Goal: Information Seeking & Learning: Learn about a topic

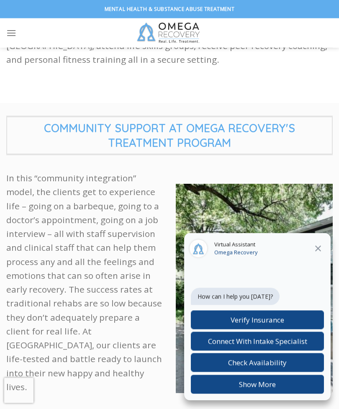
scroll to position [376, 0]
click at [320, 265] on div "Virtual Assistant Omega Recovery" at bounding box center [257, 249] width 147 height 32
click at [317, 254] on icon at bounding box center [318, 249] width 10 height 10
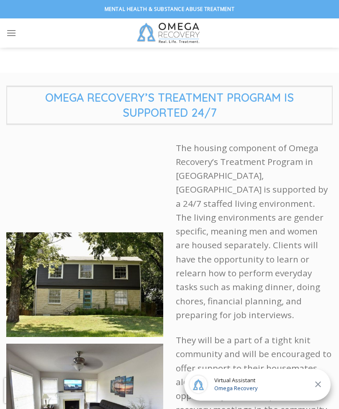
scroll to position [1359, 0]
click at [27, 38] on ul at bounding box center [57, 33] width 103 height 21
click at [15, 32] on icon "Menu" at bounding box center [11, 33] width 10 height 12
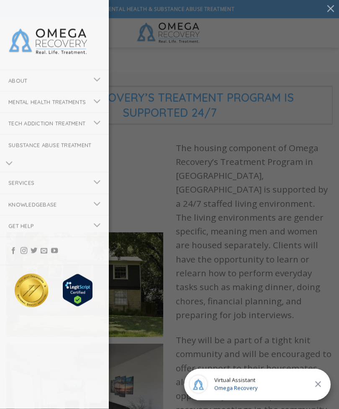
scroll to position [1359, 0]
click at [43, 215] on link "Knowledgebase" at bounding box center [44, 204] width 88 height 21
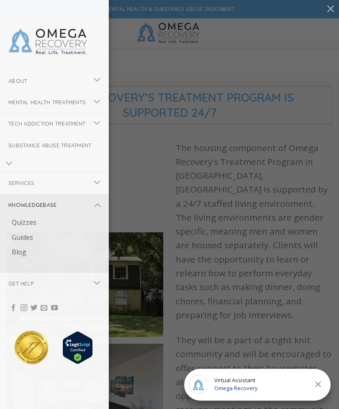
click at [25, 245] on link "Guides" at bounding box center [55, 237] width 105 height 15
click at [26, 230] on link "Quizzes" at bounding box center [55, 222] width 105 height 15
click at [16, 260] on link "Blog" at bounding box center [55, 252] width 105 height 15
click at [26, 193] on link "Services" at bounding box center [44, 182] width 88 height 21
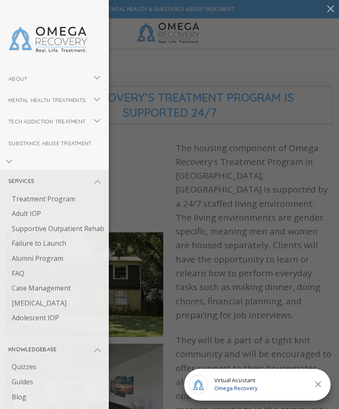
scroll to position [2, 0]
click at [88, 109] on button "Toggle" at bounding box center [97, 101] width 19 height 16
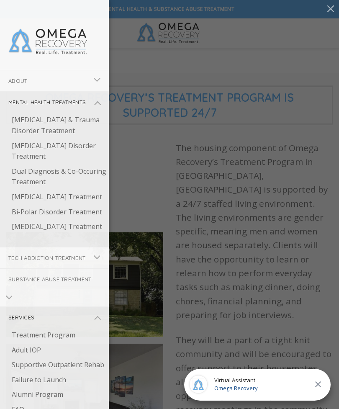
scroll to position [0, 0]
click at [29, 89] on link "About" at bounding box center [44, 80] width 88 height 21
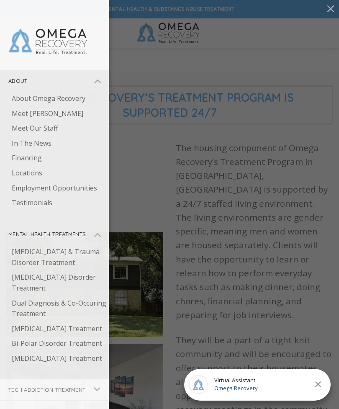
click at [20, 109] on link "Meet [PERSON_NAME]" at bounding box center [55, 113] width 105 height 15
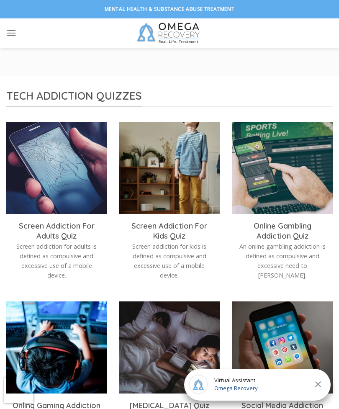
scroll to position [790, 0]
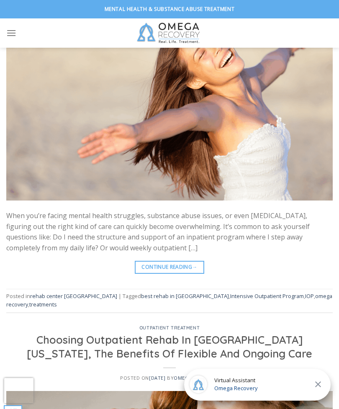
scroll to position [120, 0]
